Goal: Transaction & Acquisition: Book appointment/travel/reservation

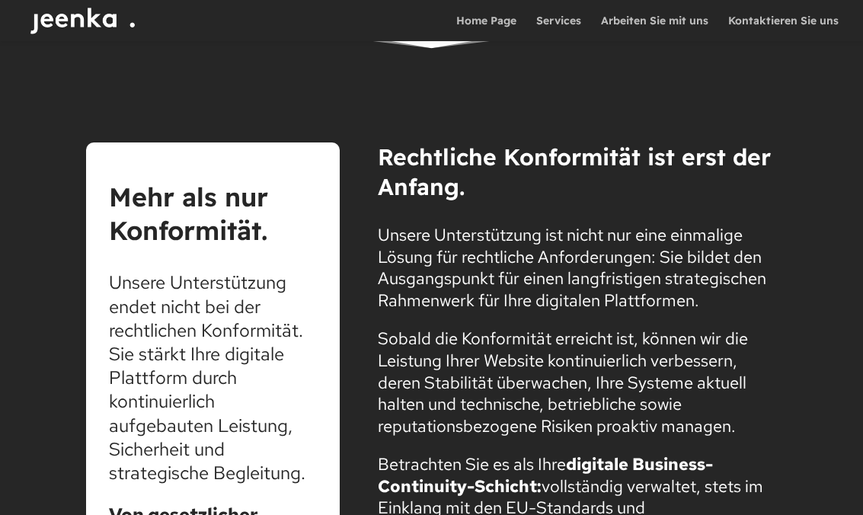
scroll to position [3219, 0]
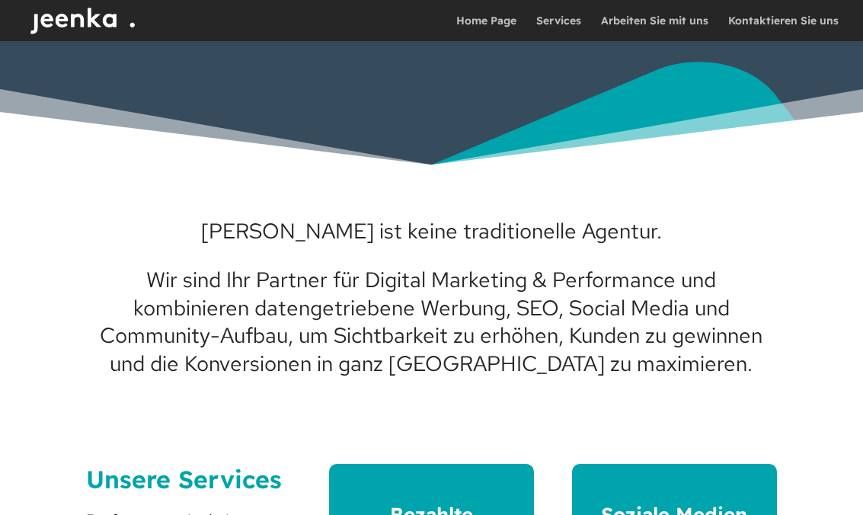
scroll to position [433, 0]
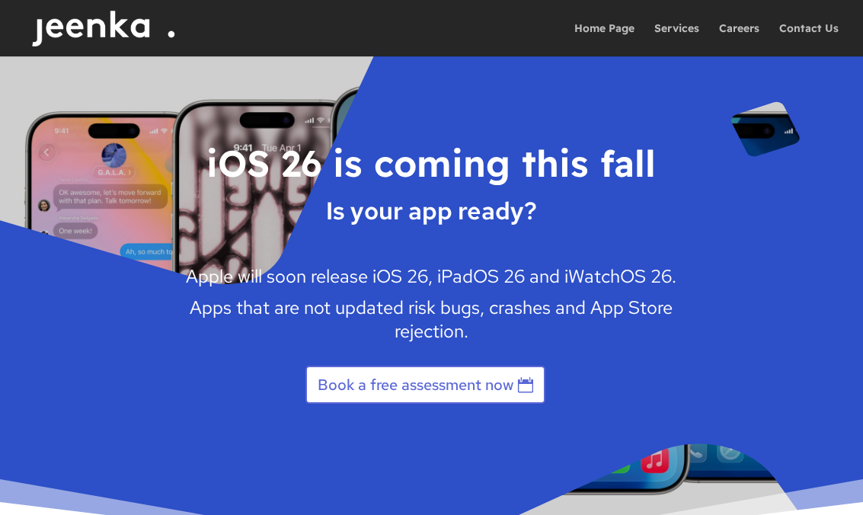
click at [359, 385] on link "Book a free assessment now" at bounding box center [425, 384] width 240 height 38
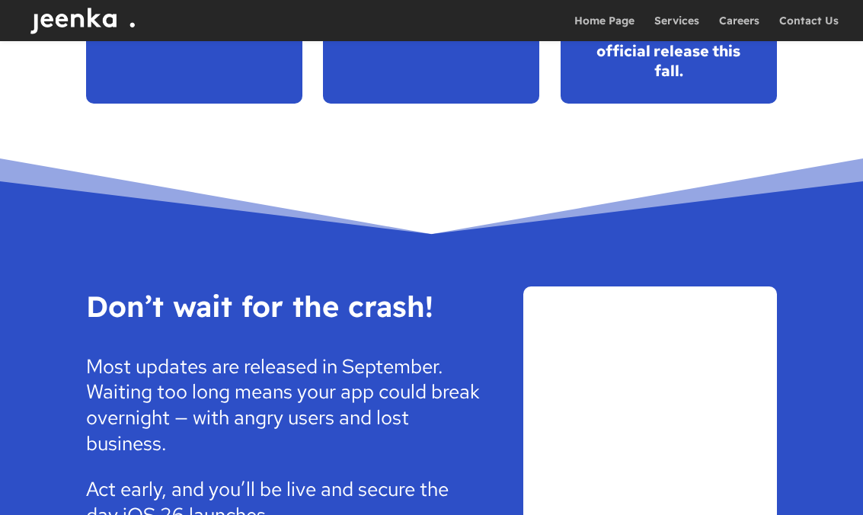
scroll to position [2286, 0]
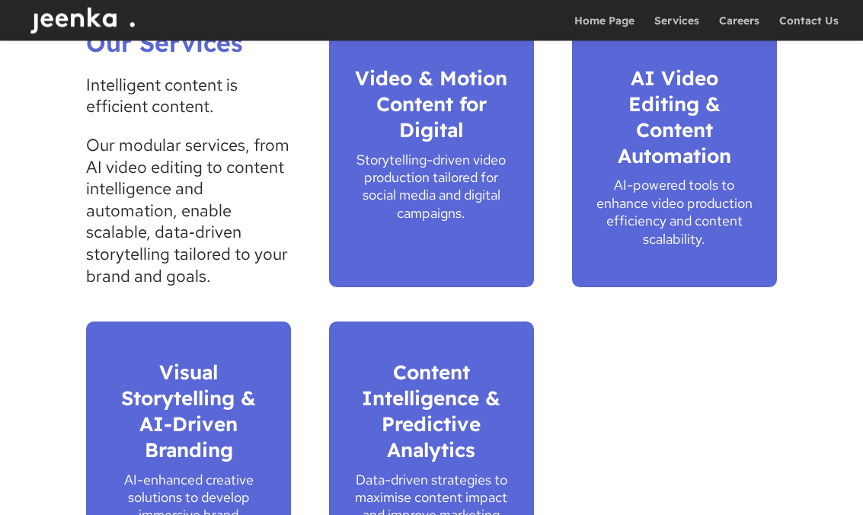
scroll to position [827, 0]
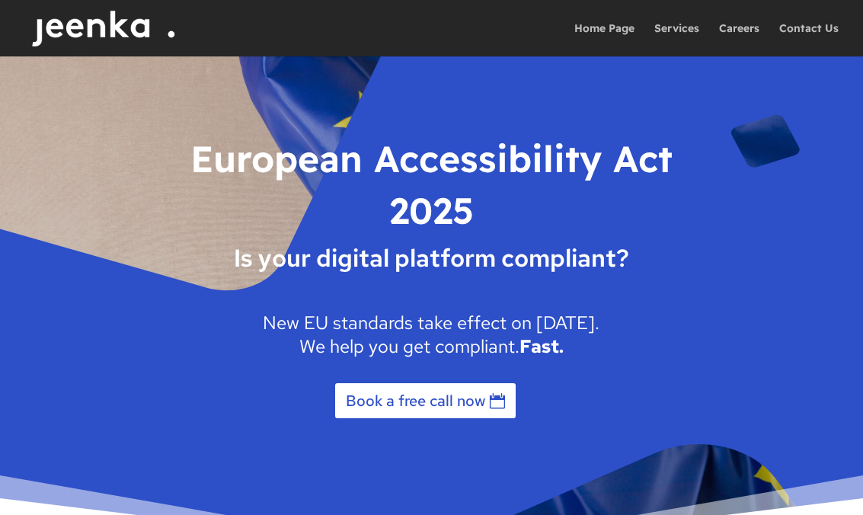
scroll to position [2, 0]
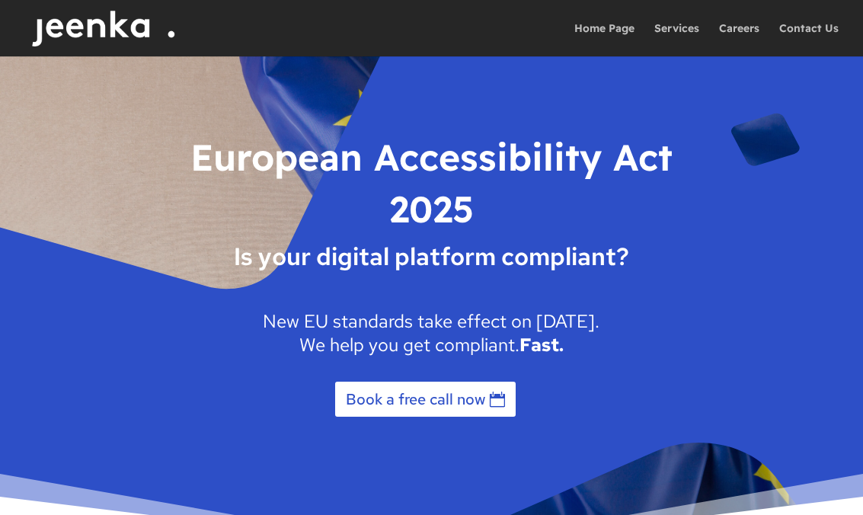
click at [388, 404] on link "Book a free call now" at bounding box center [426, 399] width 184 height 38
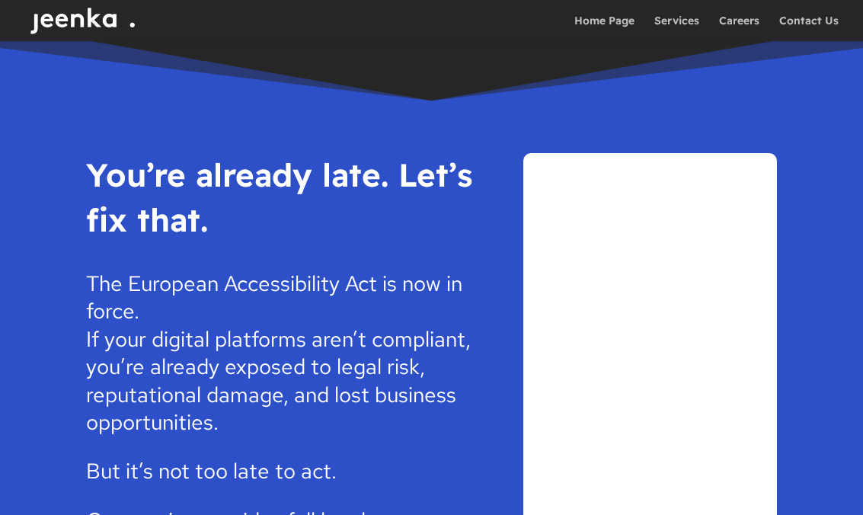
scroll to position [3487, 0]
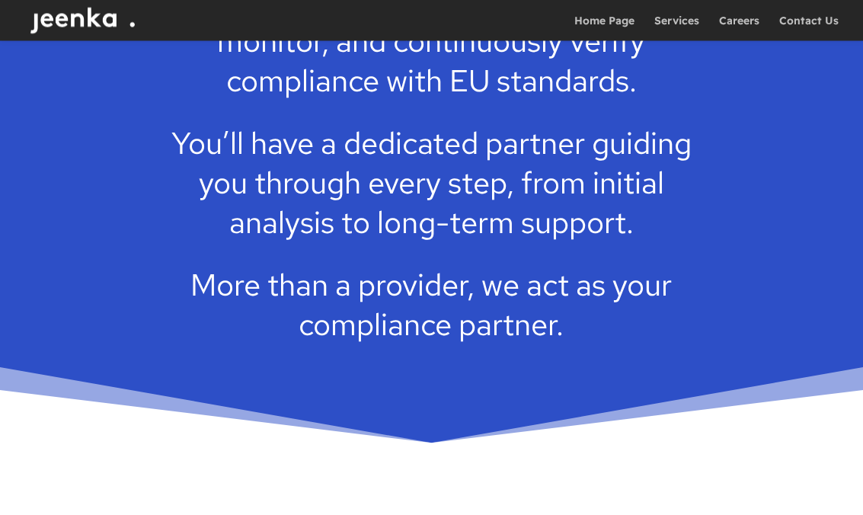
scroll to position [1888, 0]
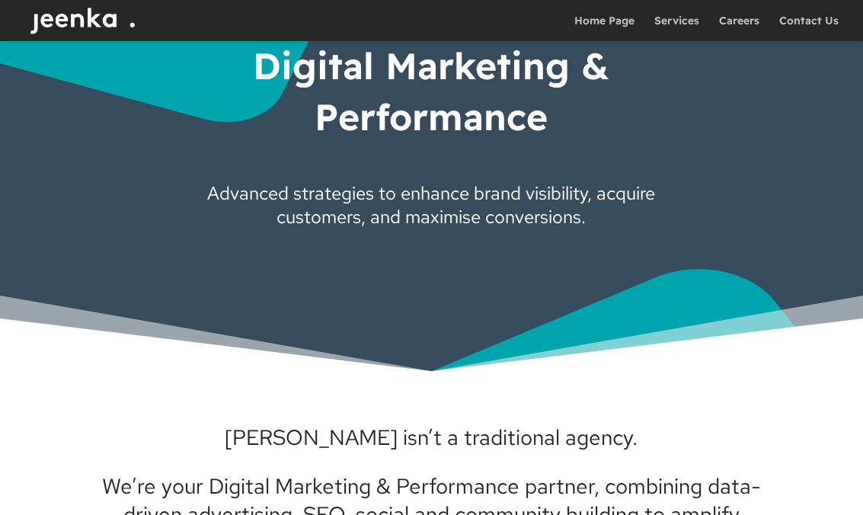
scroll to position [4, 0]
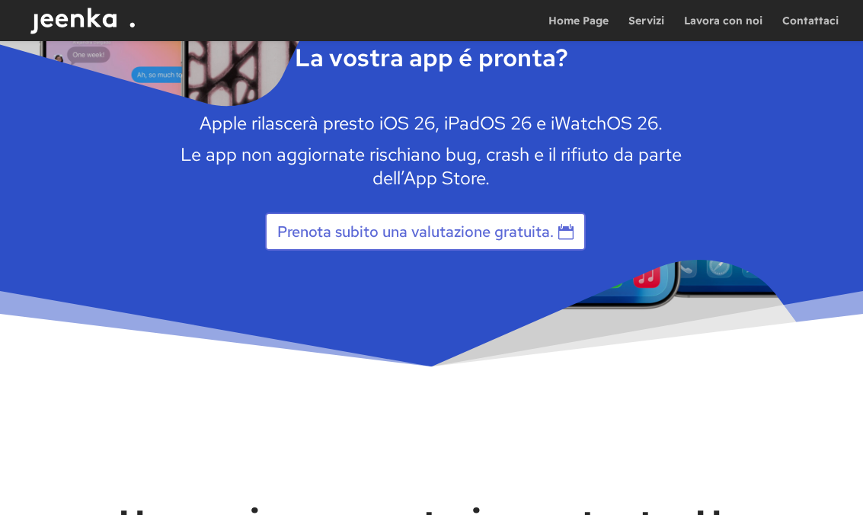
click at [315, 240] on link "Prenota subito una valutazione gratuita." at bounding box center [425, 231] width 321 height 38
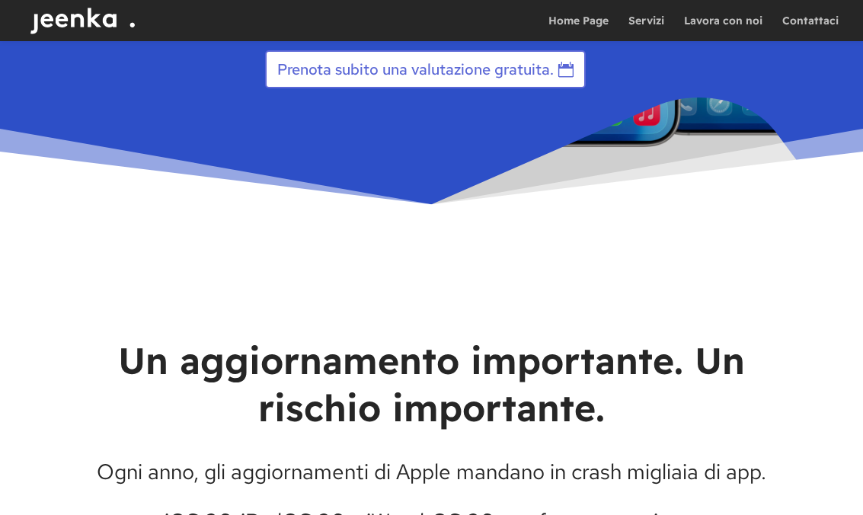
scroll to position [650, 0]
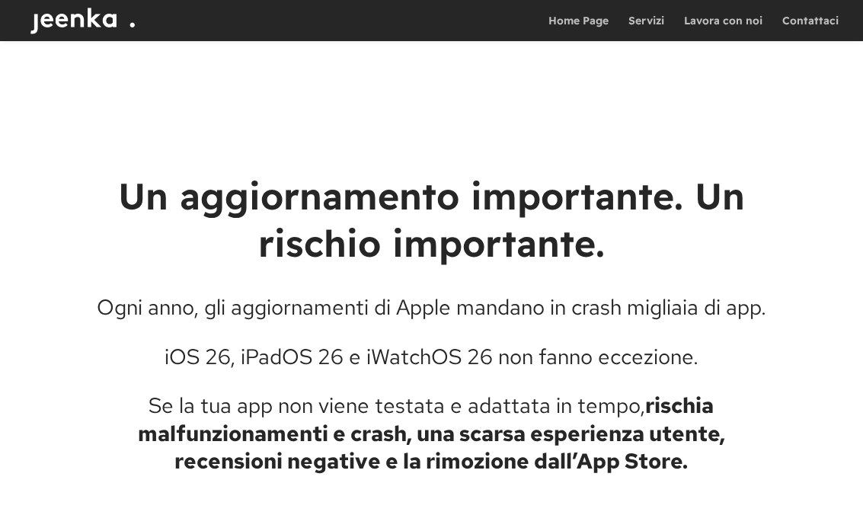
scroll to position [373, 0]
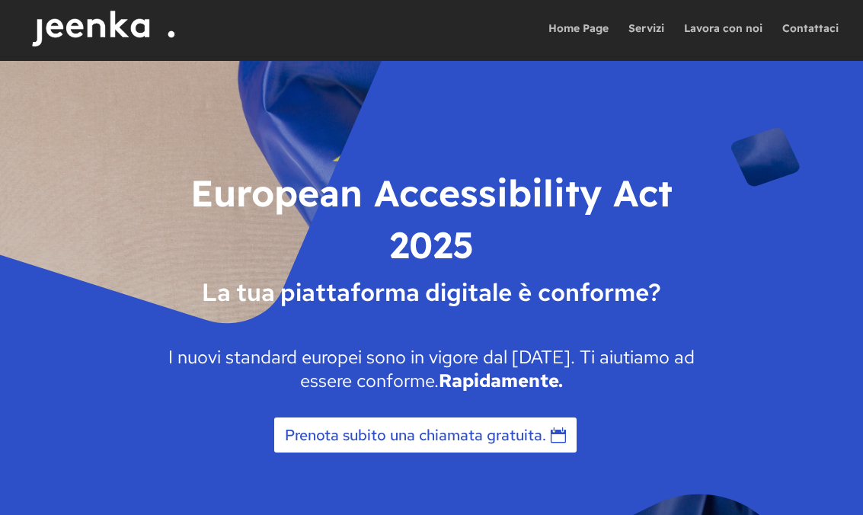
click at [327, 432] on link "Prenota subito una chiamata gratuita." at bounding box center [425, 435] width 305 height 38
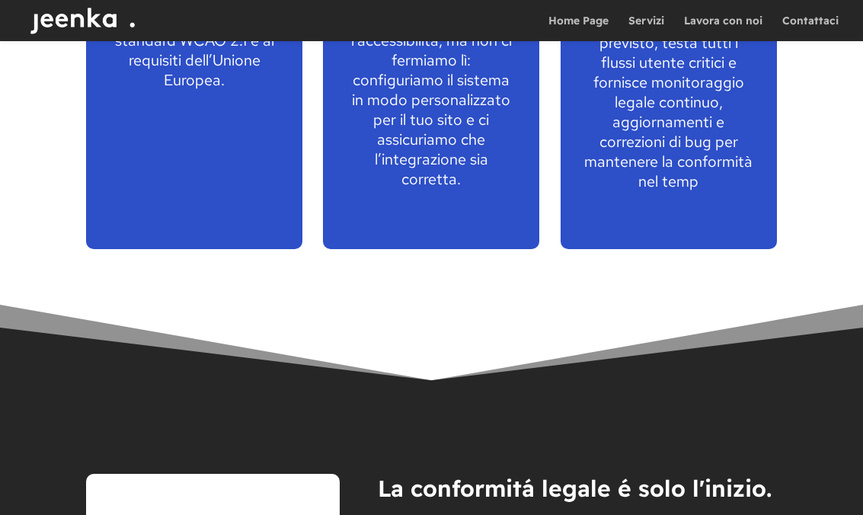
scroll to position [3631, 0]
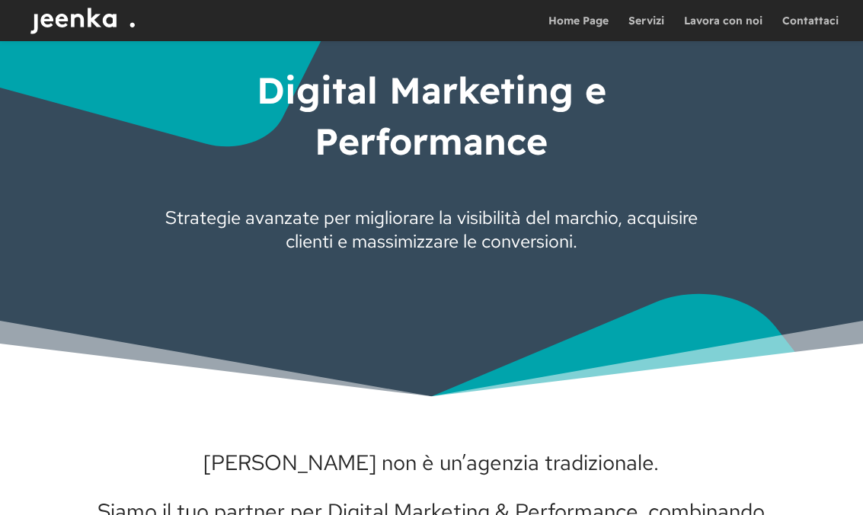
scroll to position [148, 0]
